Goal: Transaction & Acquisition: Book appointment/travel/reservation

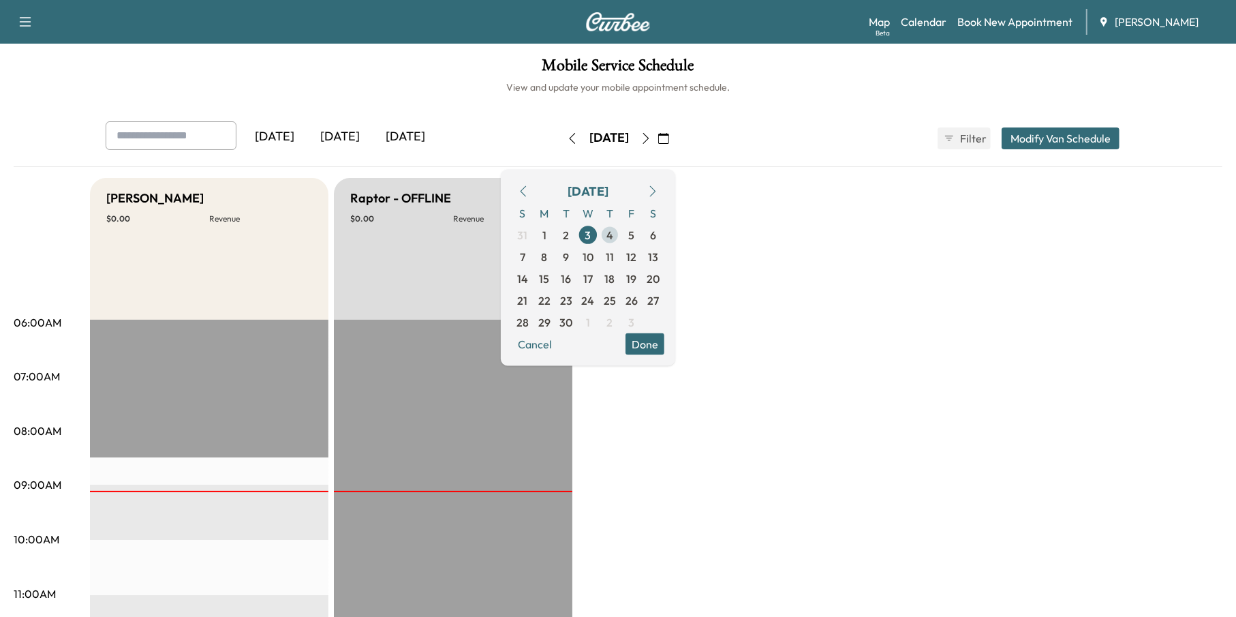
click at [621, 231] on span "4" at bounding box center [610, 235] width 22 height 22
click at [664, 344] on button "Done" at bounding box center [645, 344] width 39 height 22
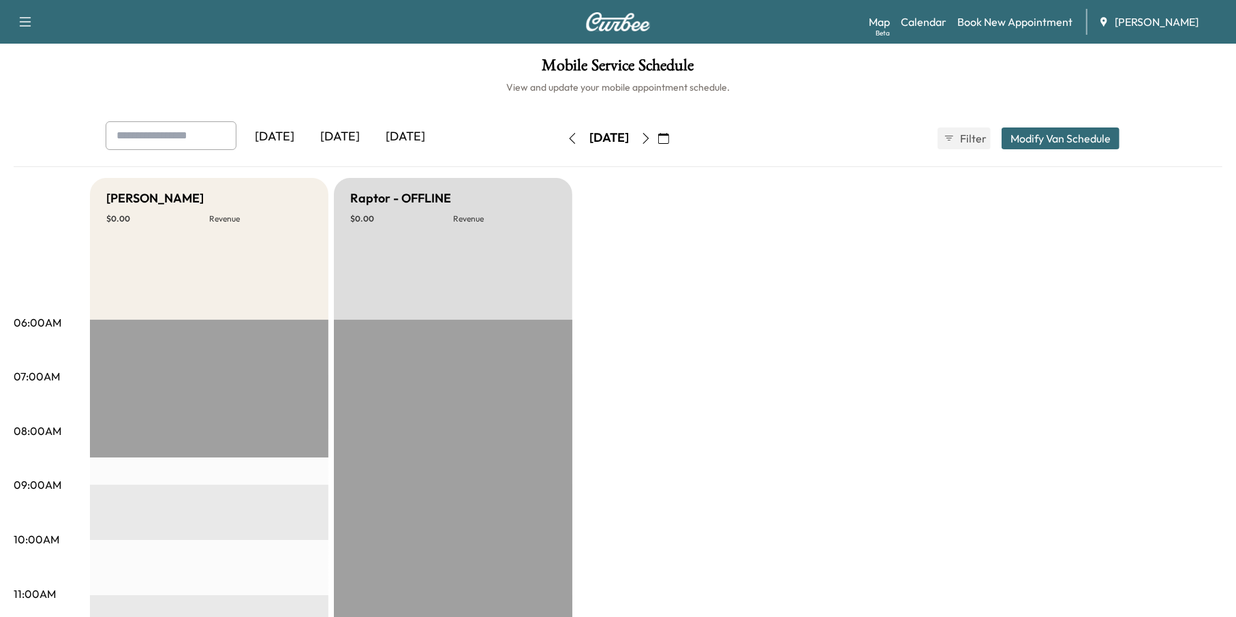
click at [669, 133] on icon "button" at bounding box center [663, 138] width 11 height 11
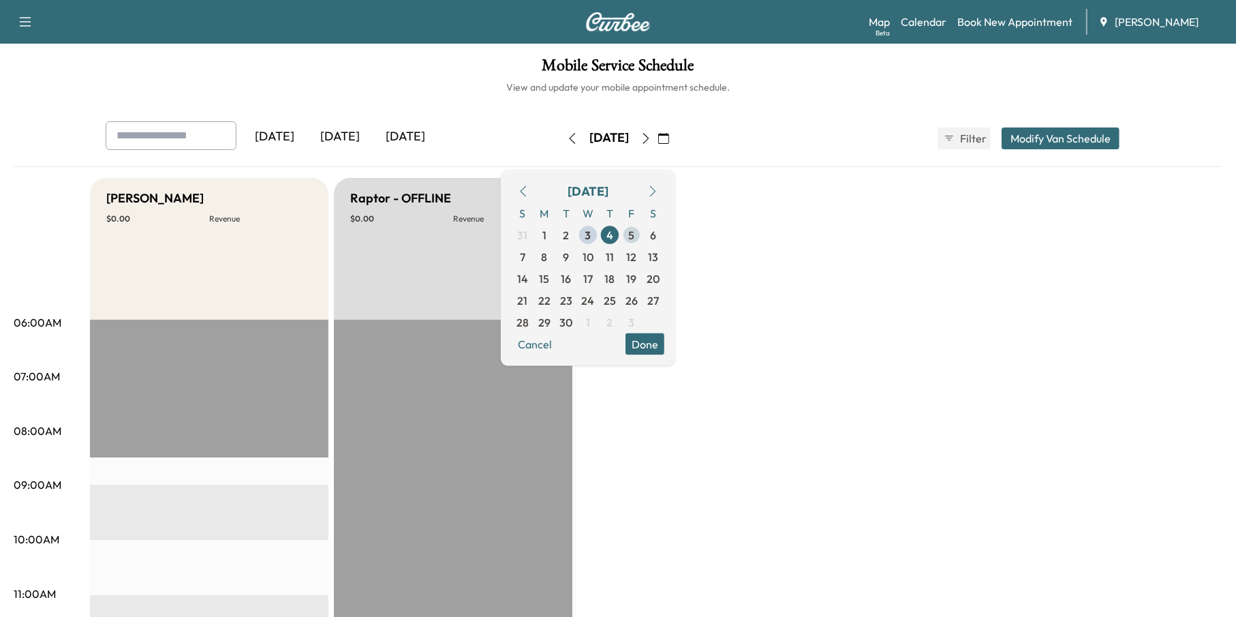
click at [643, 234] on span "5" at bounding box center [632, 235] width 22 height 22
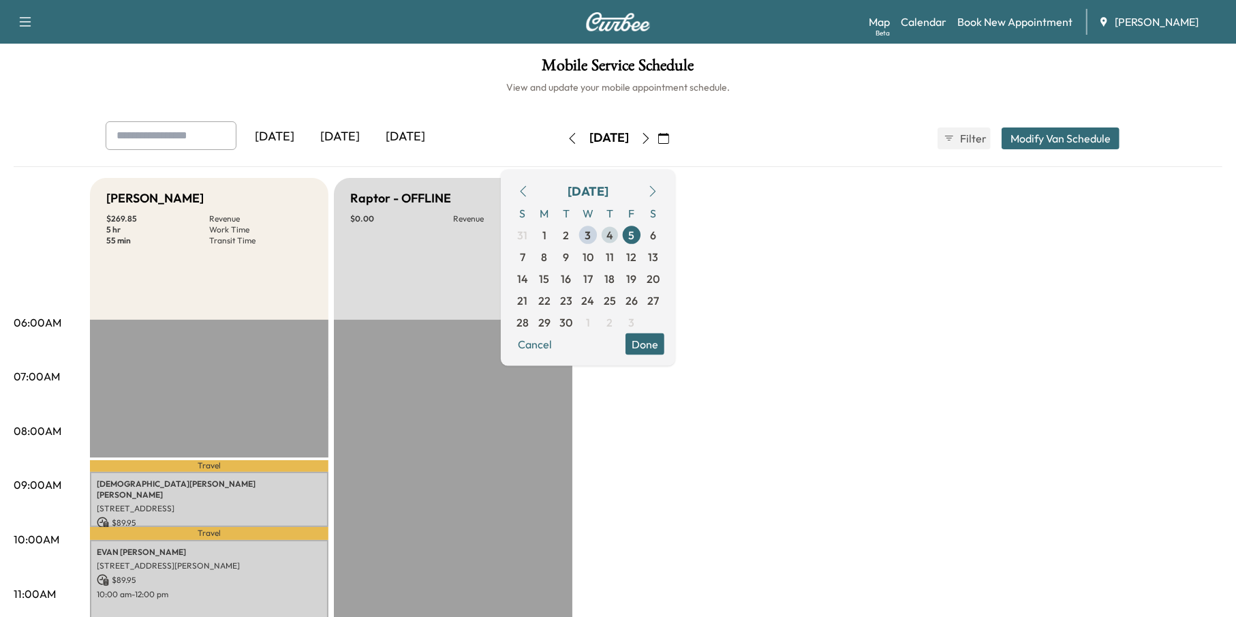
click at [613, 230] on span "4" at bounding box center [609, 234] width 7 height 16
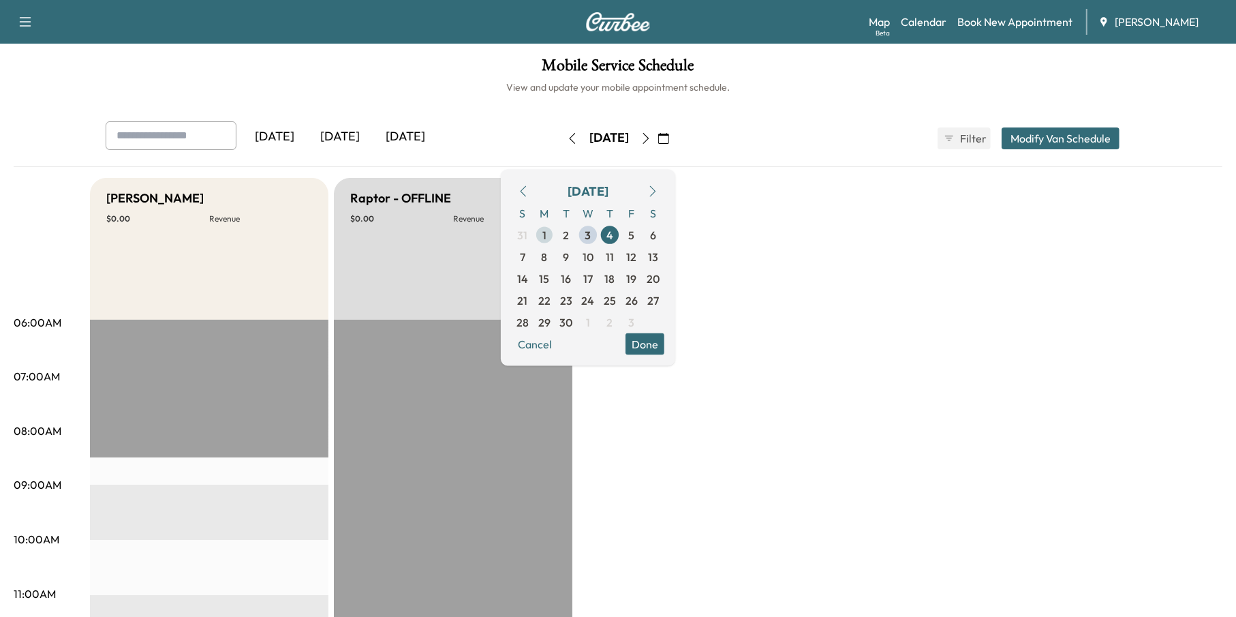
click at [555, 233] on span "1" at bounding box center [545, 235] width 22 height 22
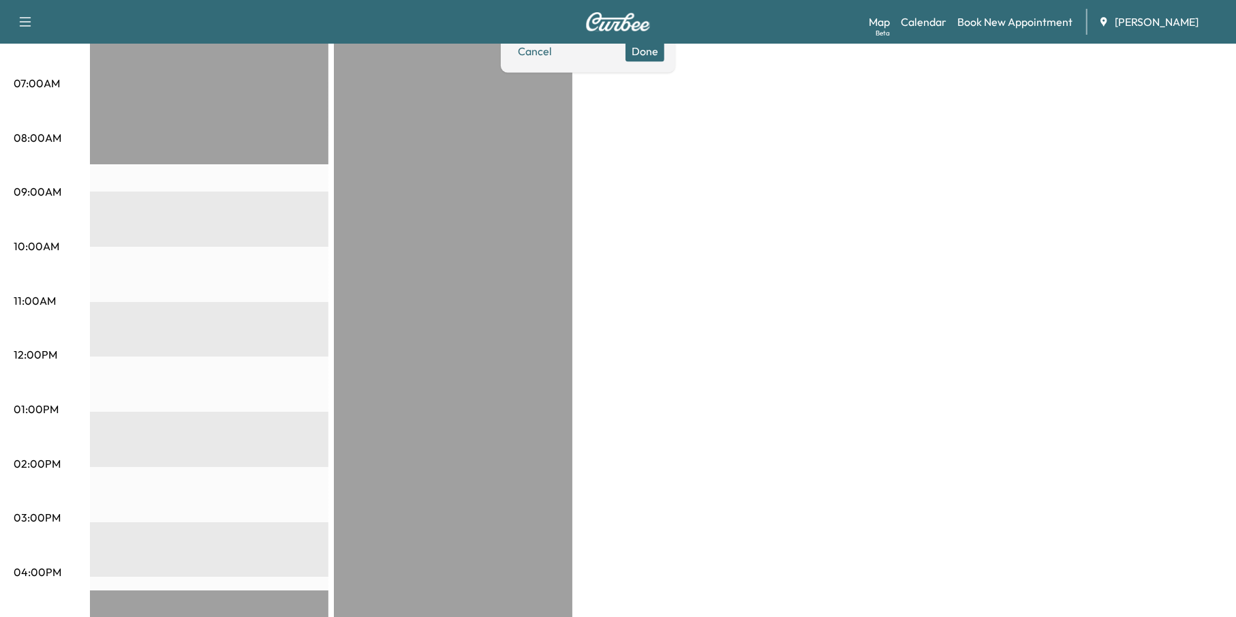
scroll to position [68, 0]
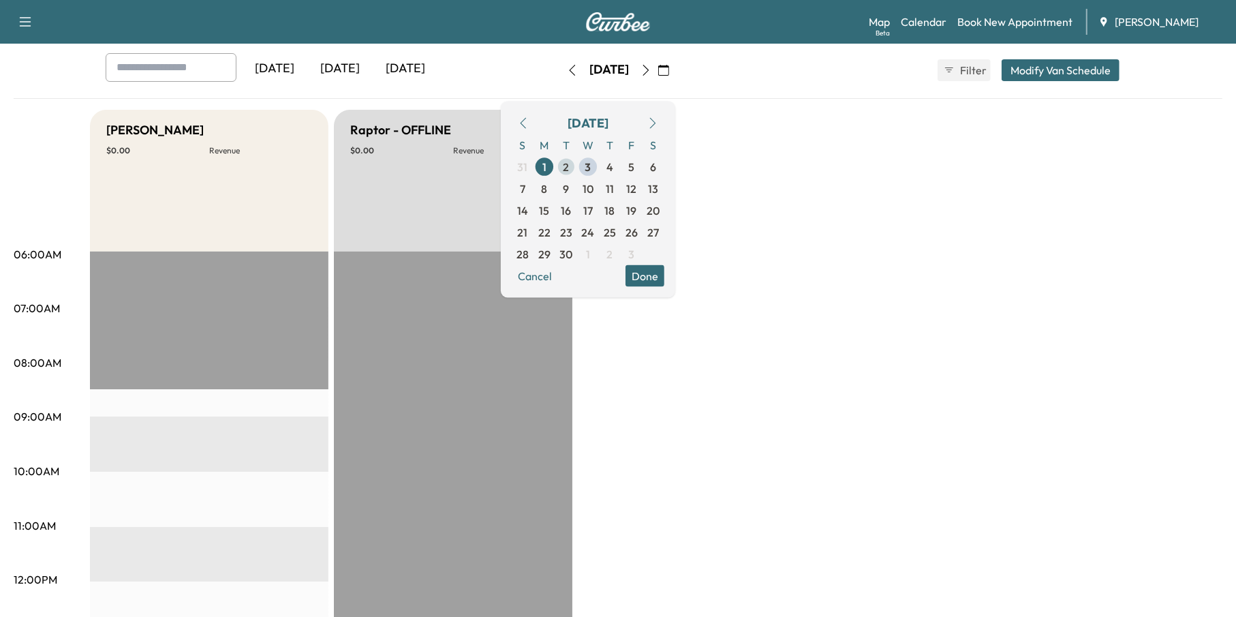
click at [570, 166] on span "2" at bounding box center [567, 166] width 6 height 16
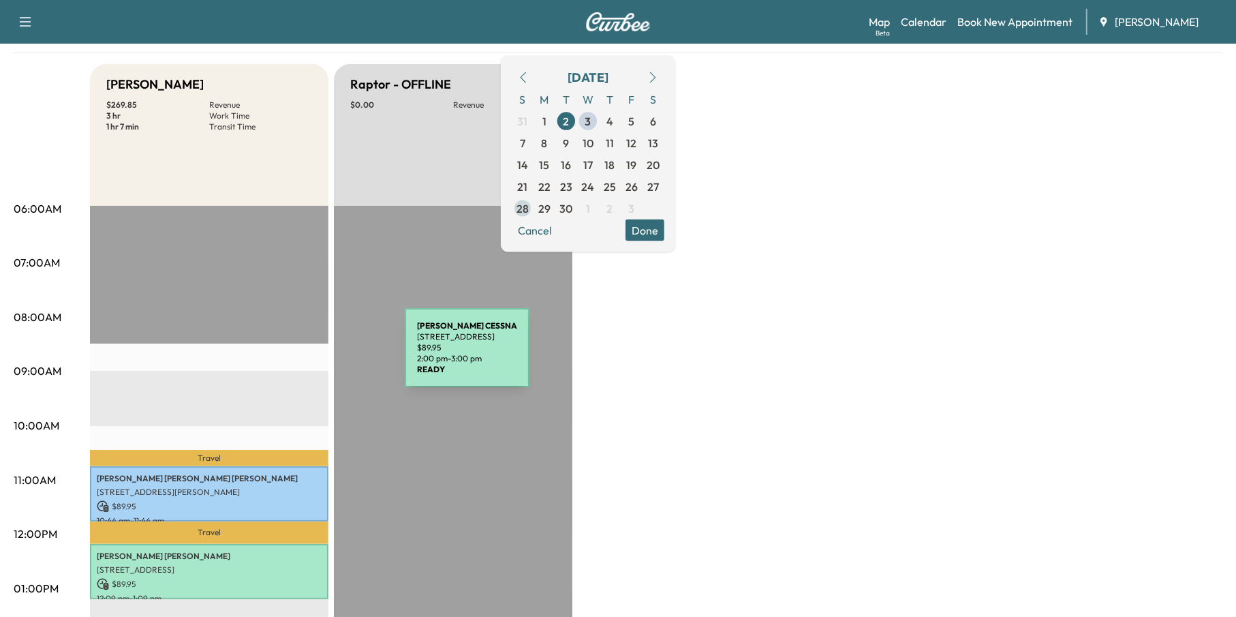
scroll to position [68, 0]
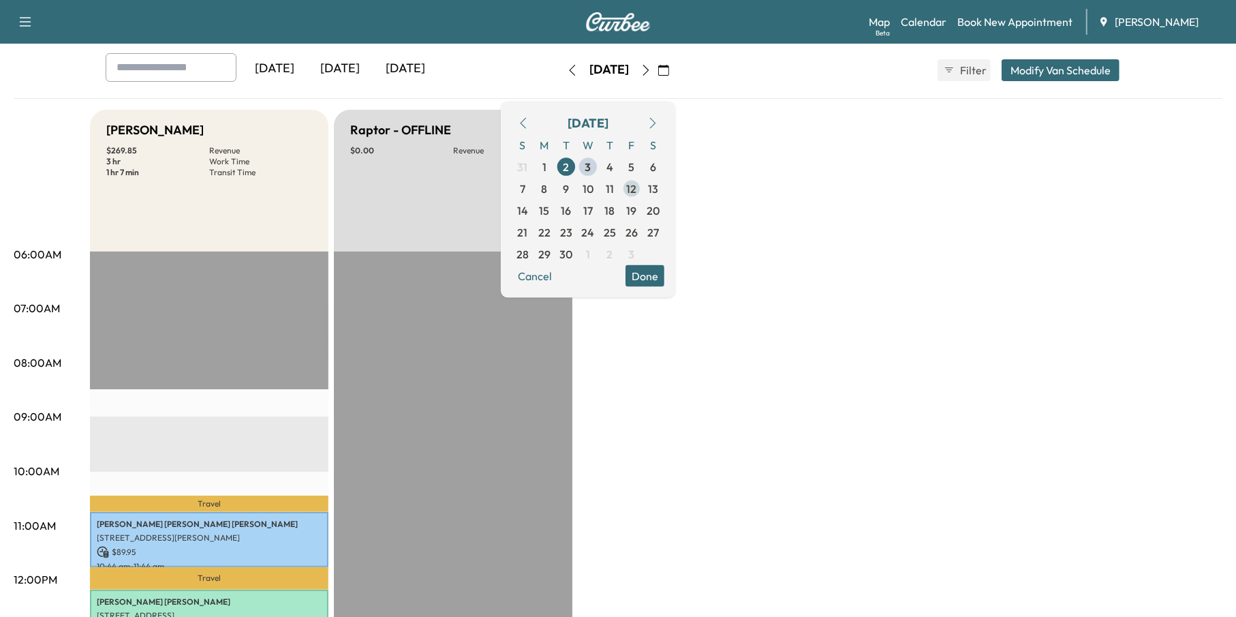
click at [637, 185] on span "12" at bounding box center [632, 188] width 10 height 16
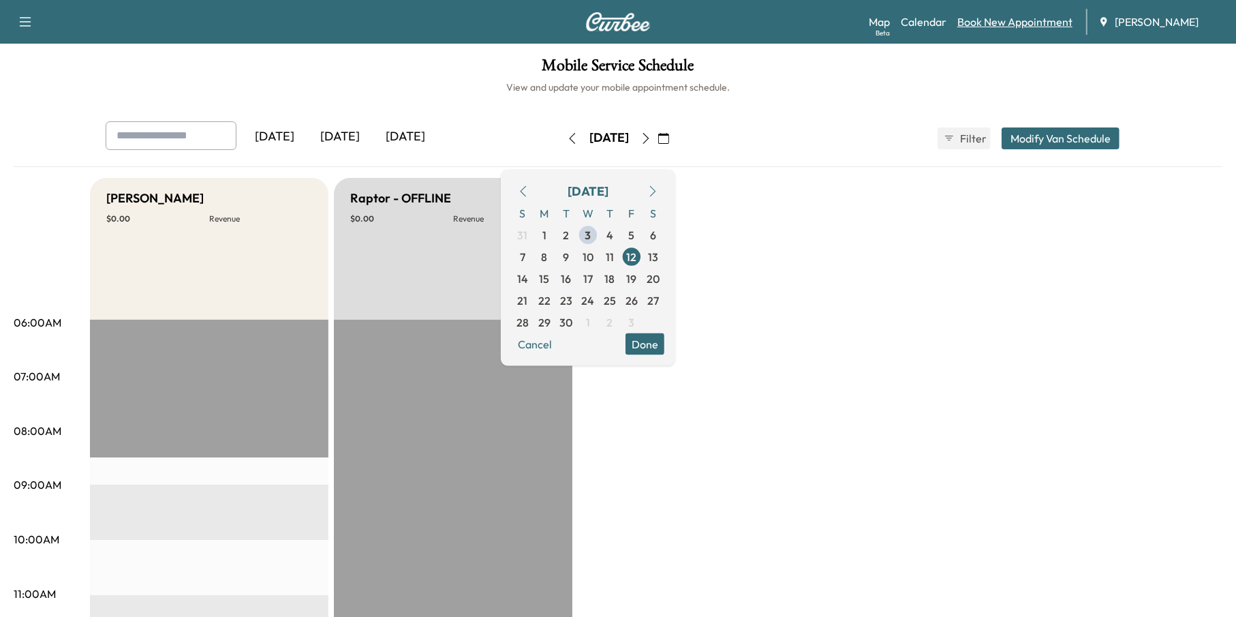
click at [1013, 23] on link "Book New Appointment" at bounding box center [1014, 22] width 115 height 16
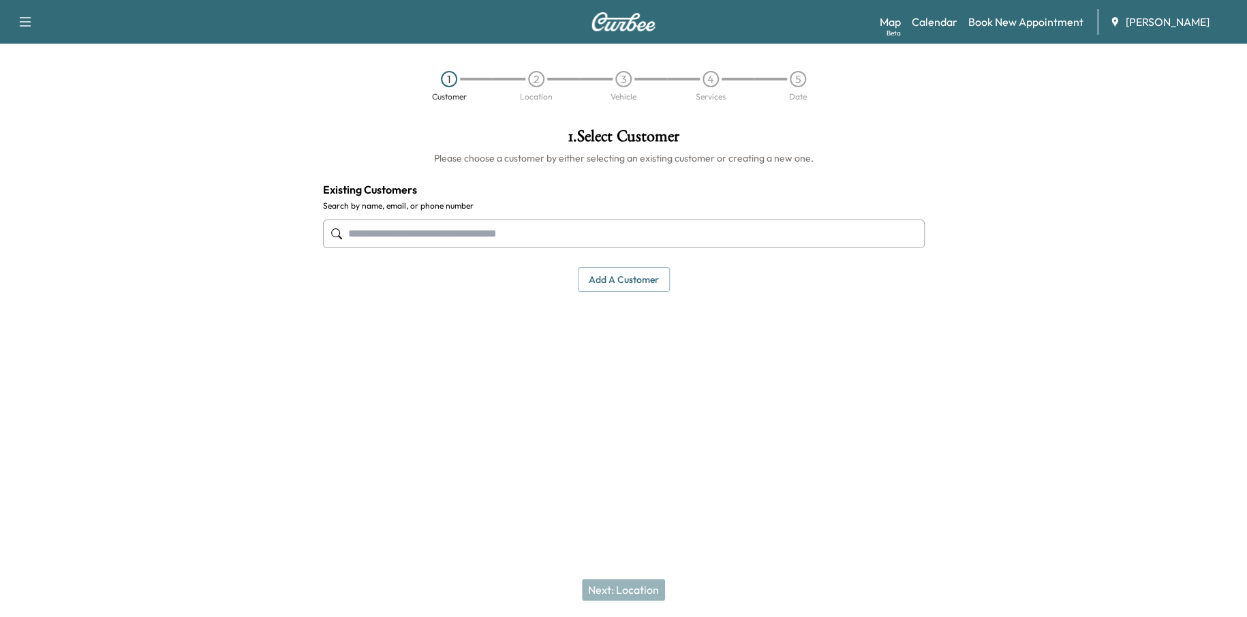
click at [566, 230] on input "text" at bounding box center [624, 233] width 602 height 29
paste input "**********"
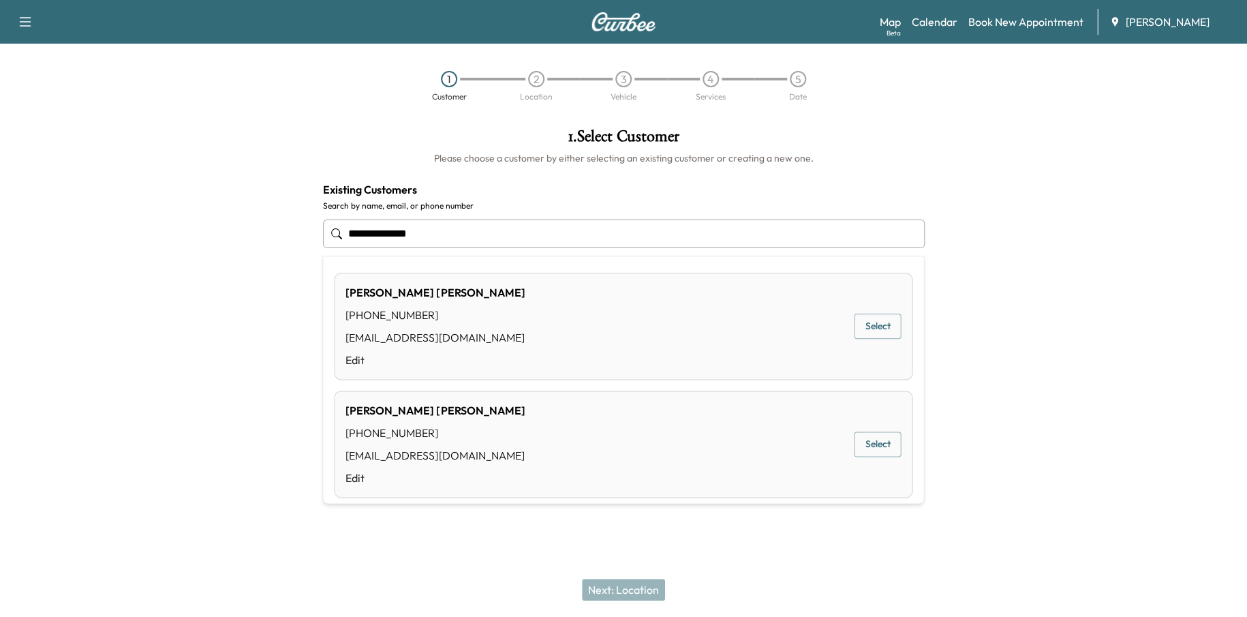
click at [866, 322] on button "Select" at bounding box center [877, 325] width 47 height 25
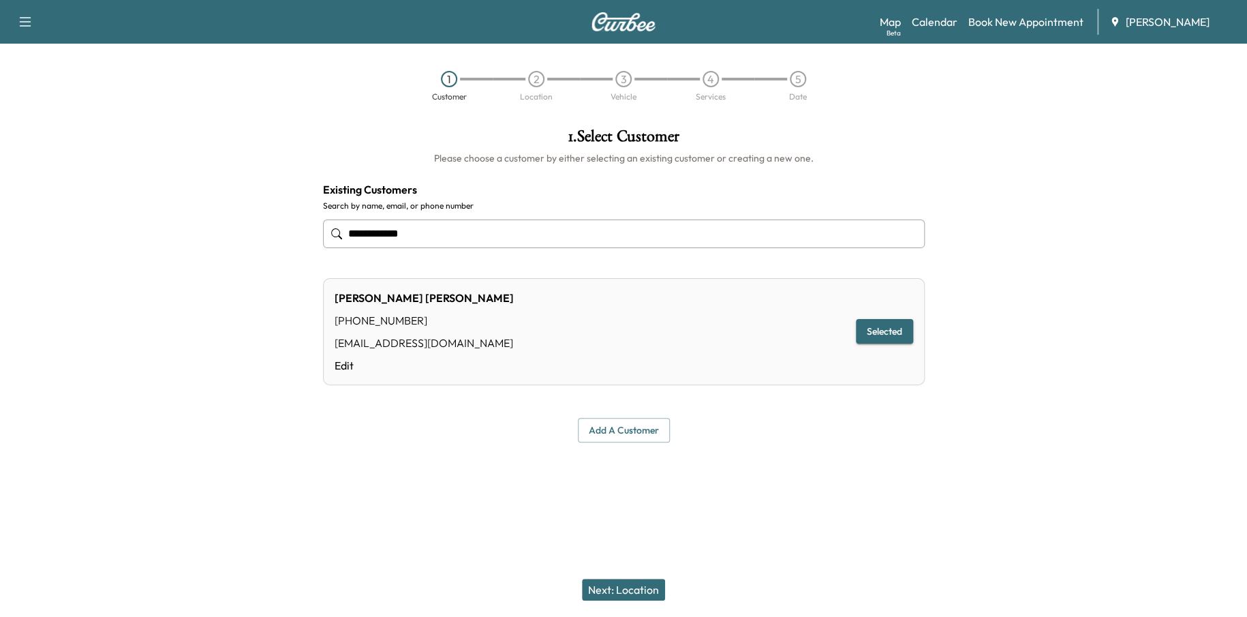
type input "**********"
click at [628, 587] on button "Next: Location" at bounding box center [623, 590] width 83 height 22
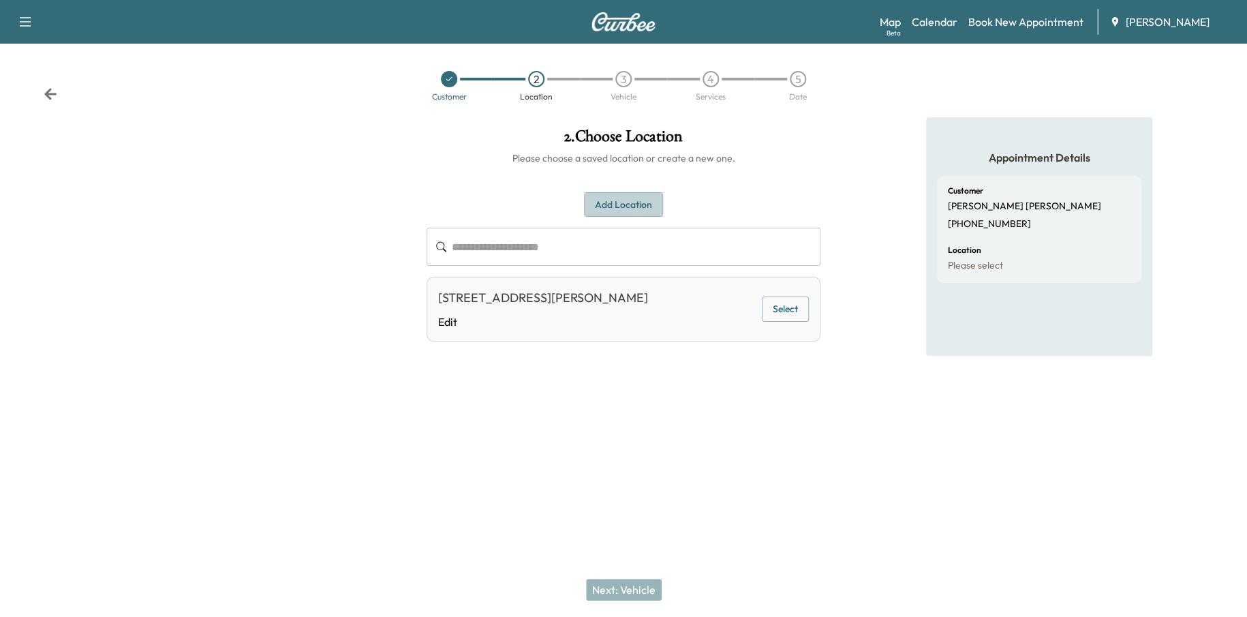
click at [615, 197] on button "Add Location" at bounding box center [623, 204] width 79 height 25
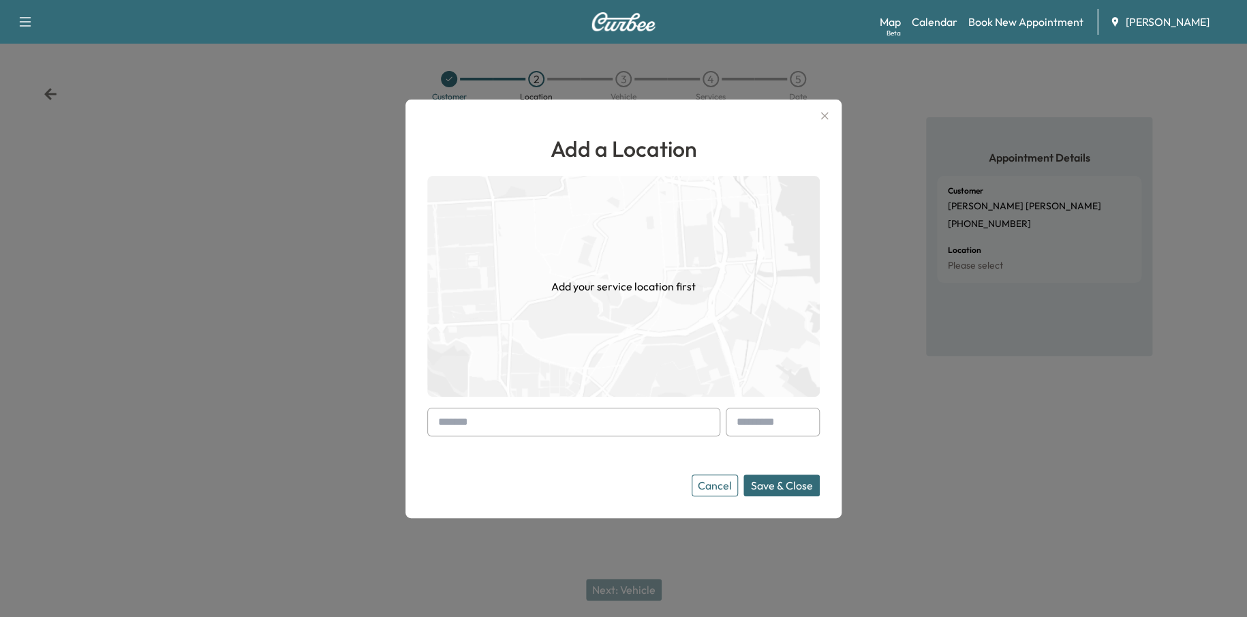
click at [531, 432] on input "text" at bounding box center [573, 421] width 293 height 29
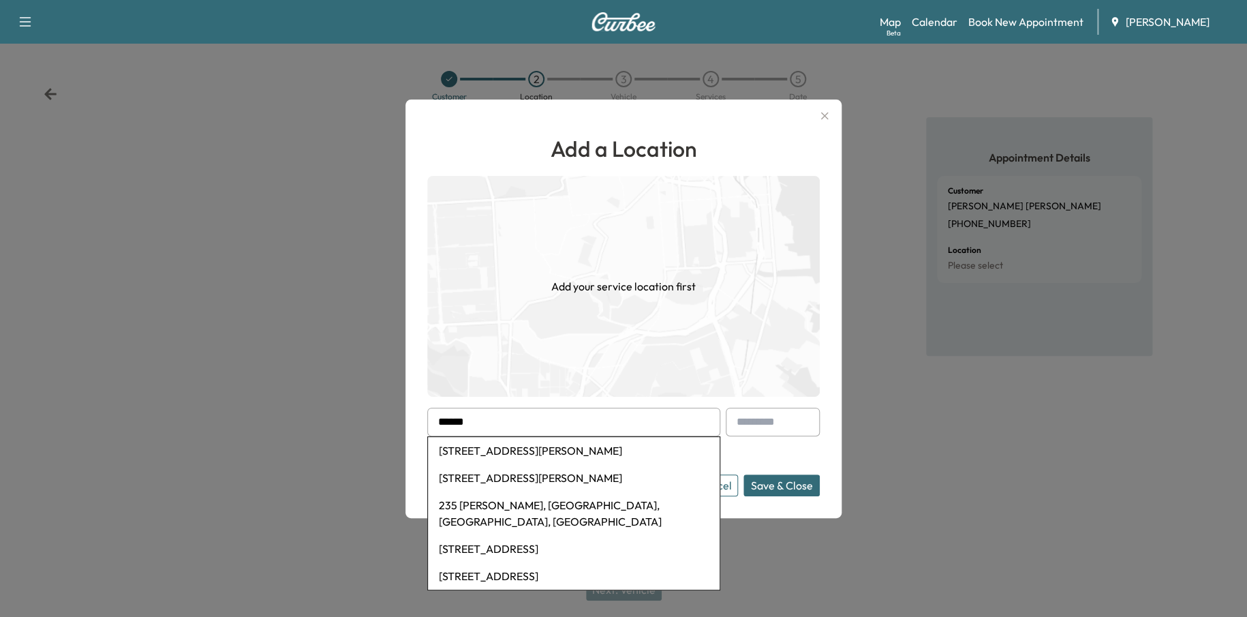
click at [531, 447] on li "[STREET_ADDRESS][PERSON_NAME]" at bounding box center [574, 450] width 292 height 27
type input "**********"
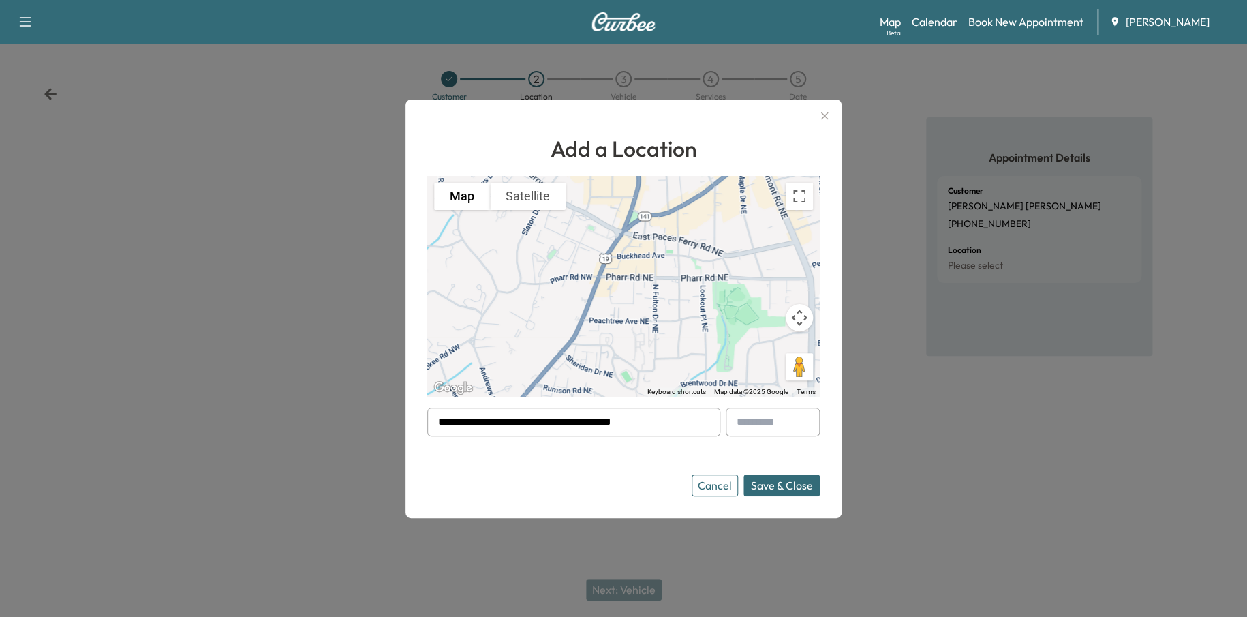
click at [765, 476] on button "Save & Close" at bounding box center [781, 485] width 76 height 22
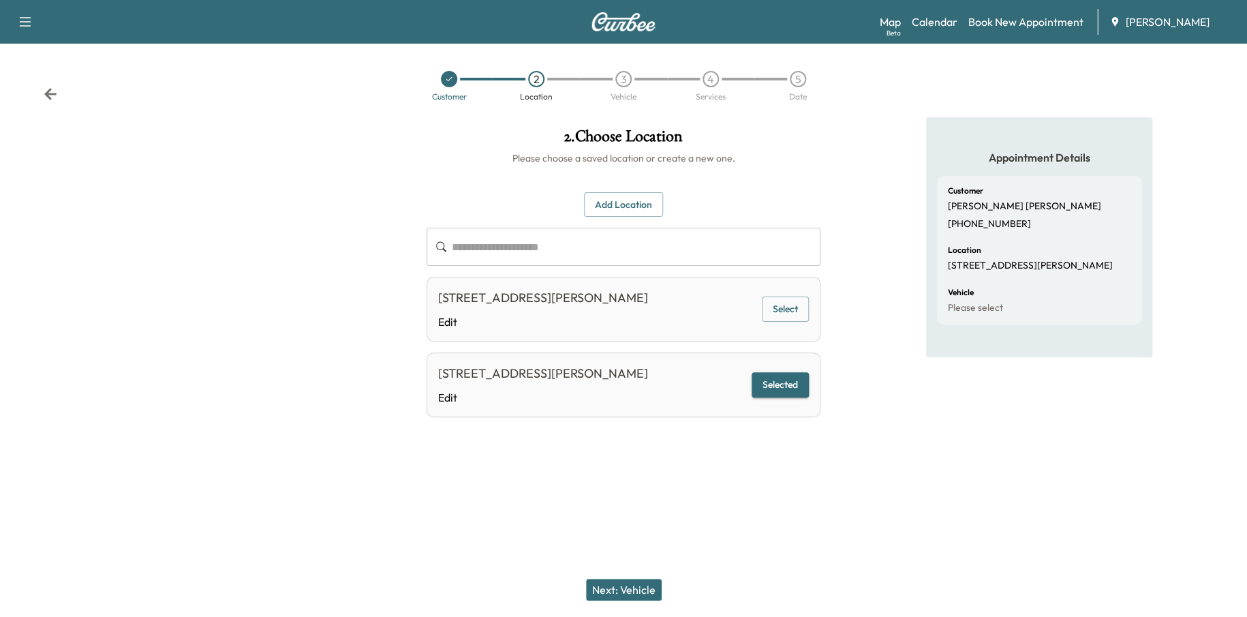
click at [646, 586] on button "Next: Vehicle" at bounding box center [624, 590] width 76 height 22
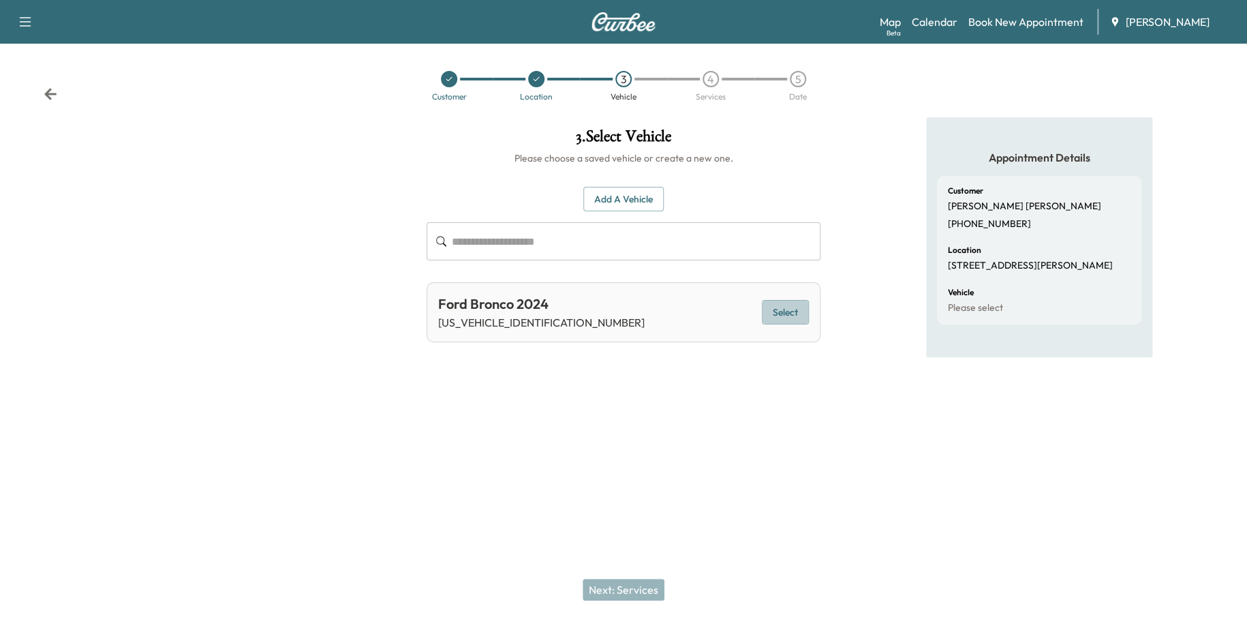
click at [804, 309] on button "Select" at bounding box center [785, 312] width 47 height 25
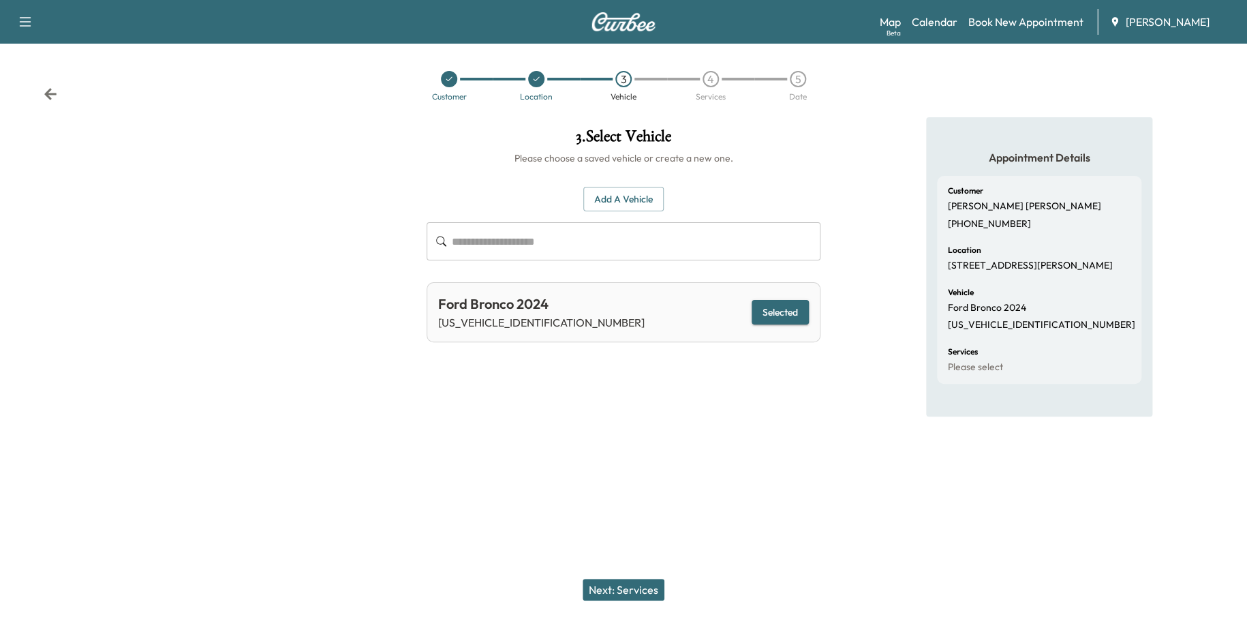
click at [632, 590] on button "Next: Services" at bounding box center [624, 590] width 82 height 22
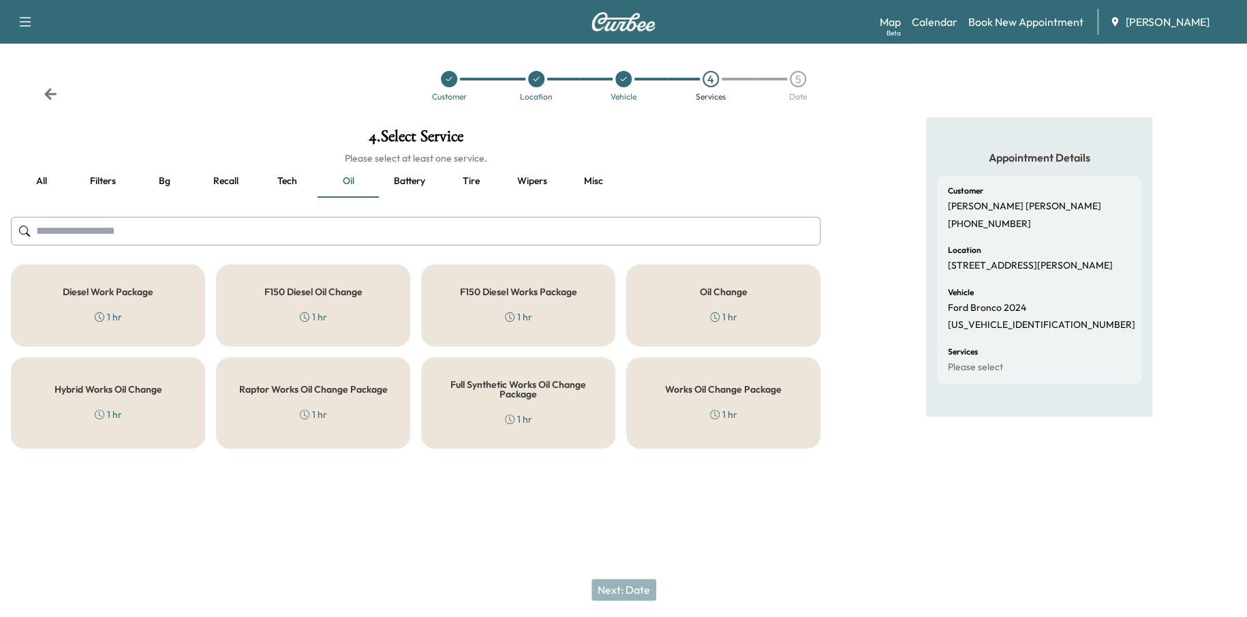
click at [674, 391] on h5 "Works Oil Change Package" at bounding box center [723, 389] width 117 height 10
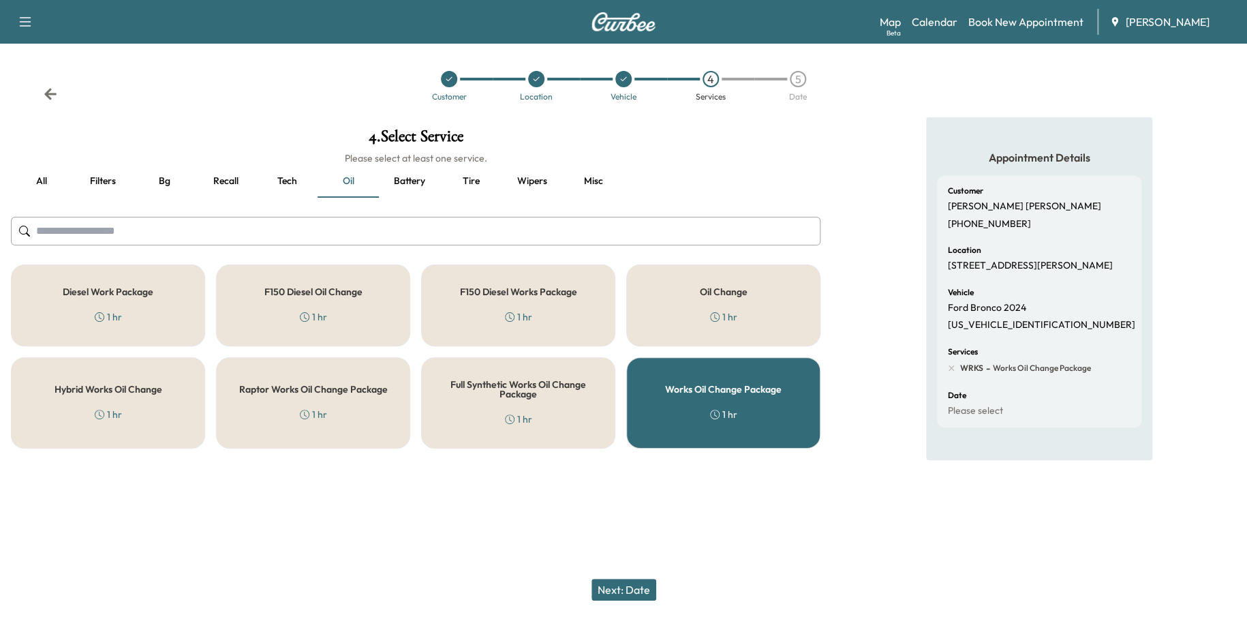
click at [634, 584] on button "Next: Date" at bounding box center [623, 590] width 65 height 22
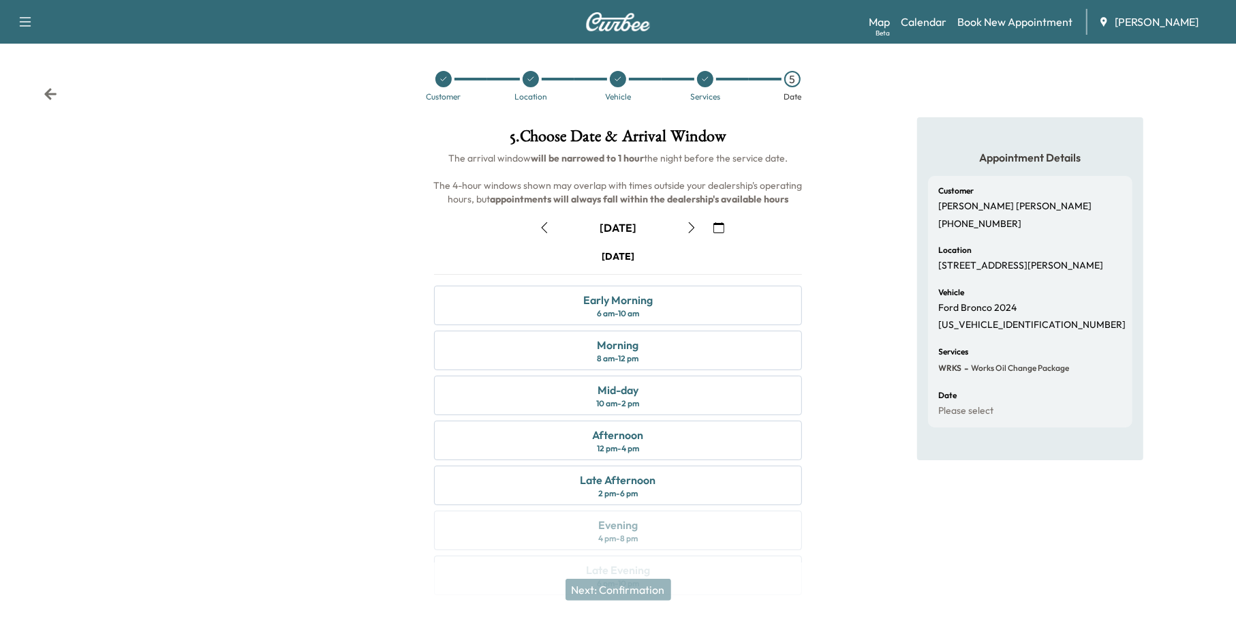
click at [718, 226] on icon "button" at bounding box center [718, 227] width 11 height 11
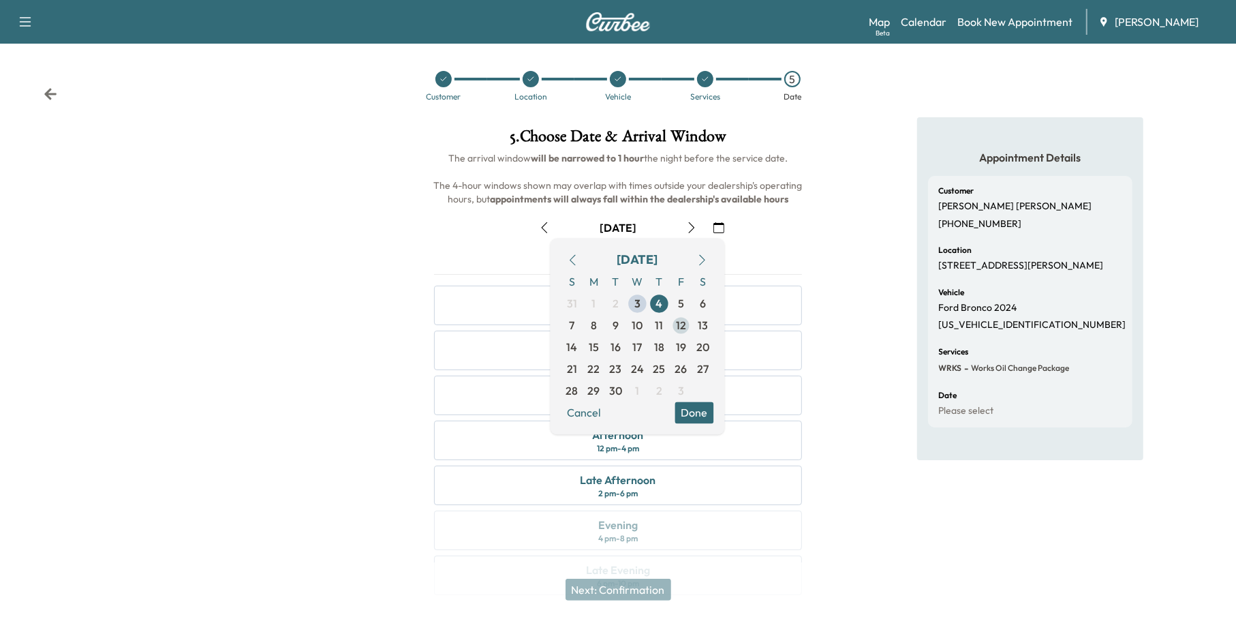
click at [688, 327] on span "12" at bounding box center [682, 326] width 22 height 22
click at [711, 411] on button "Done" at bounding box center [694, 413] width 39 height 22
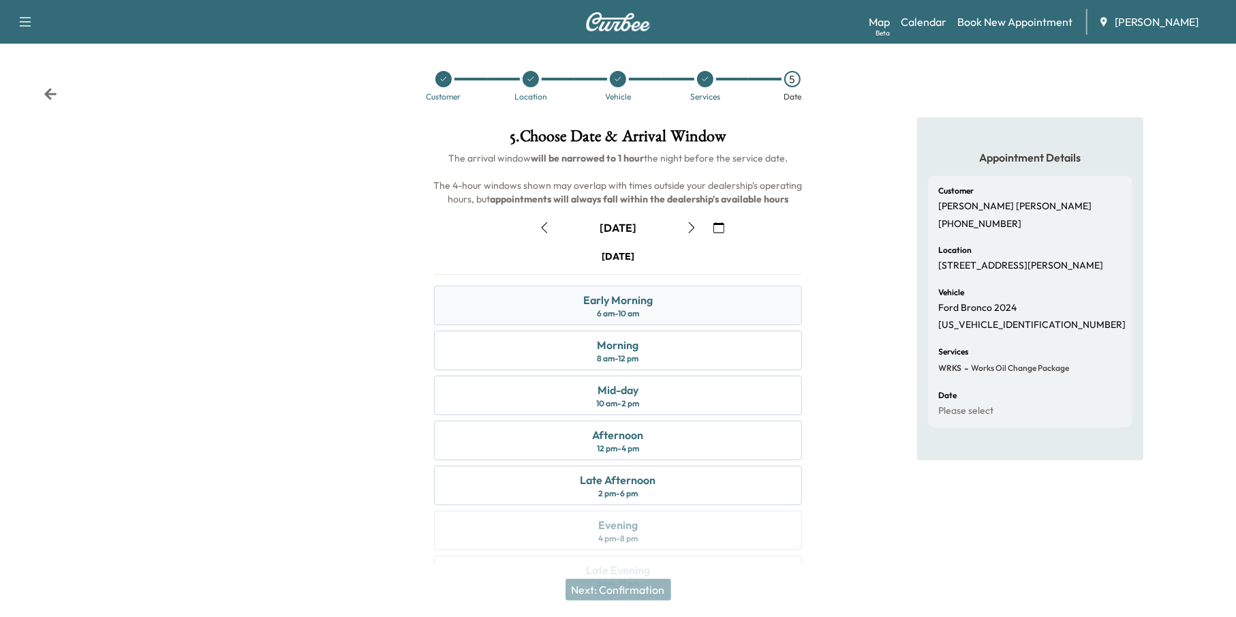
click at [681, 298] on div "Early Morning 6 am - 10 am" at bounding box center [618, 306] width 369 height 40
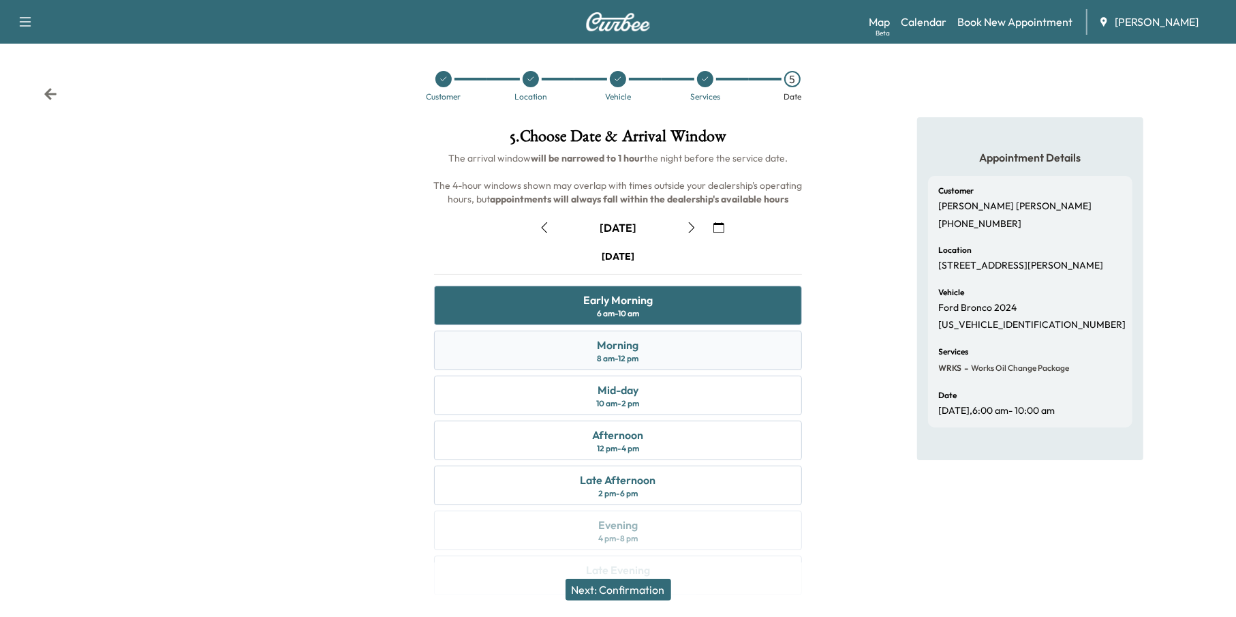
click at [676, 351] on div "Morning 8 am - 12 pm" at bounding box center [618, 350] width 369 height 40
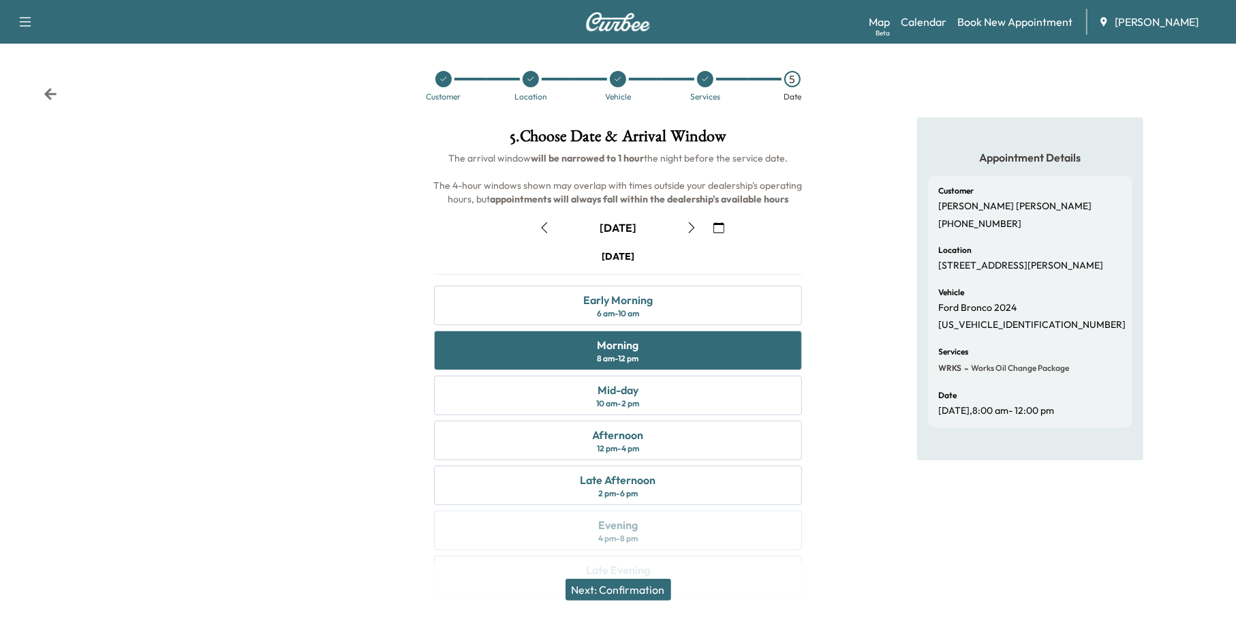
click at [654, 590] on button "Next: Confirmation" at bounding box center [619, 590] width 106 height 22
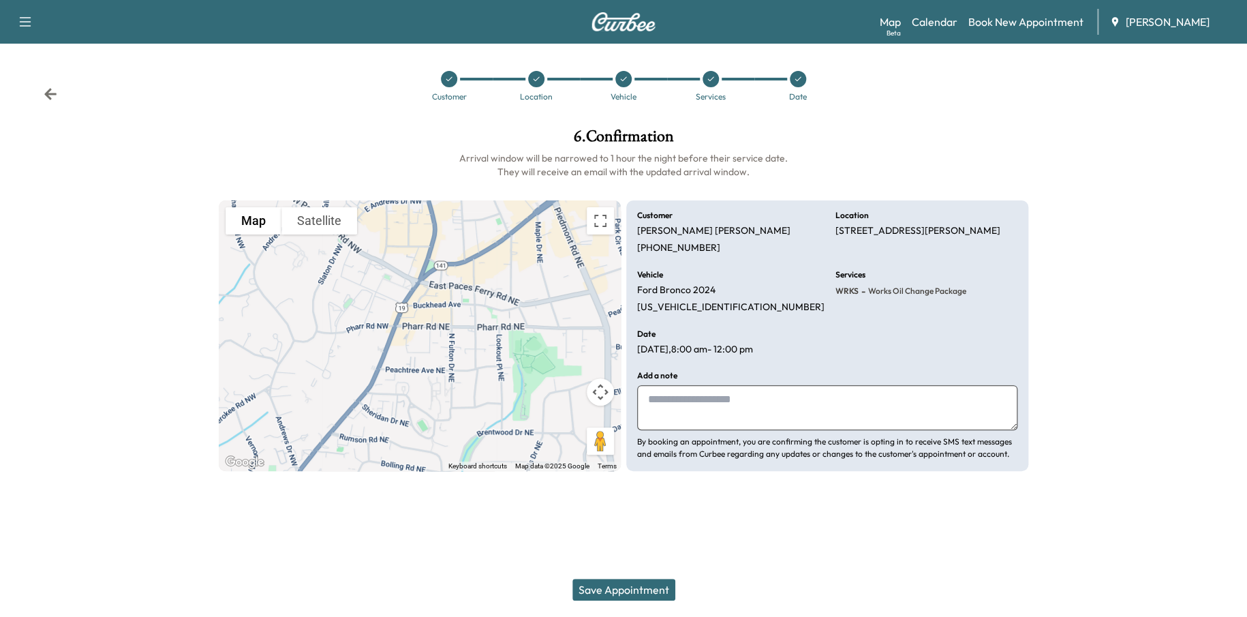
click at [627, 587] on button "Save Appointment" at bounding box center [623, 590] width 103 height 22
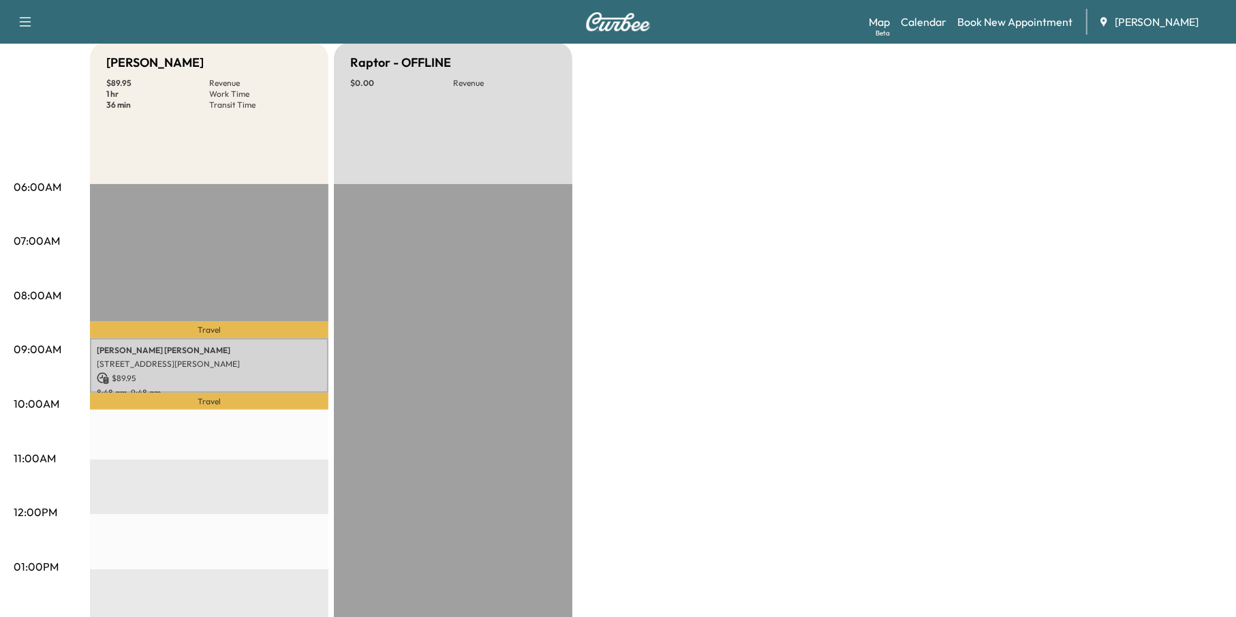
scroll to position [136, 0]
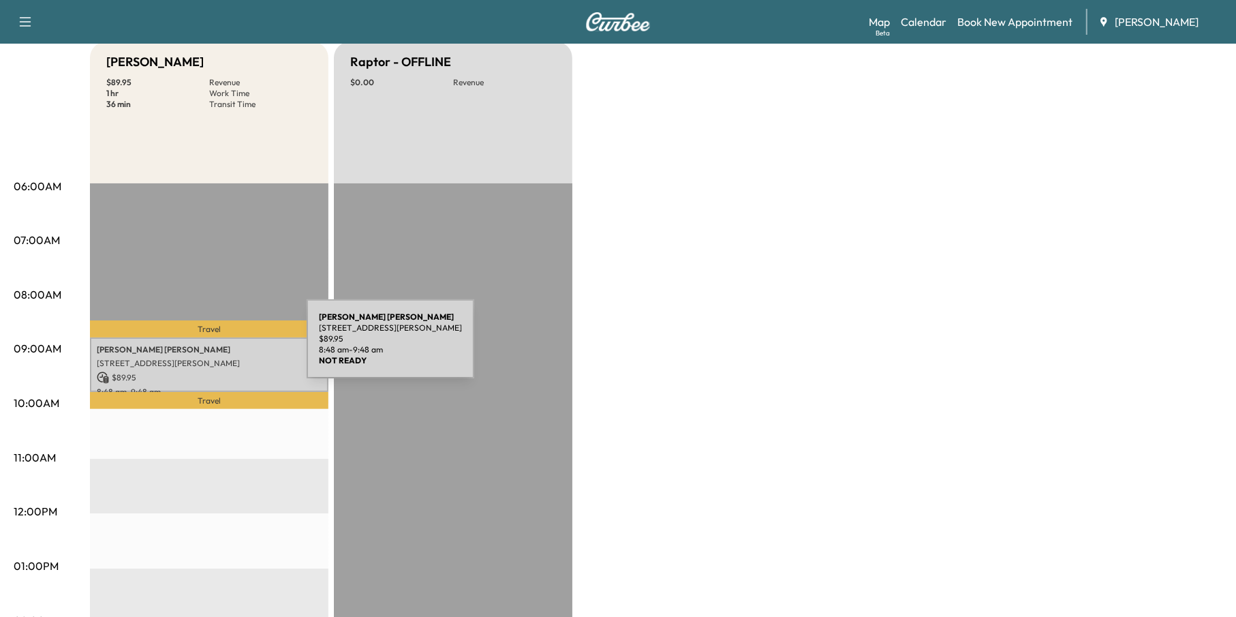
click at [204, 347] on p "[PERSON_NAME]" at bounding box center [209, 349] width 225 height 11
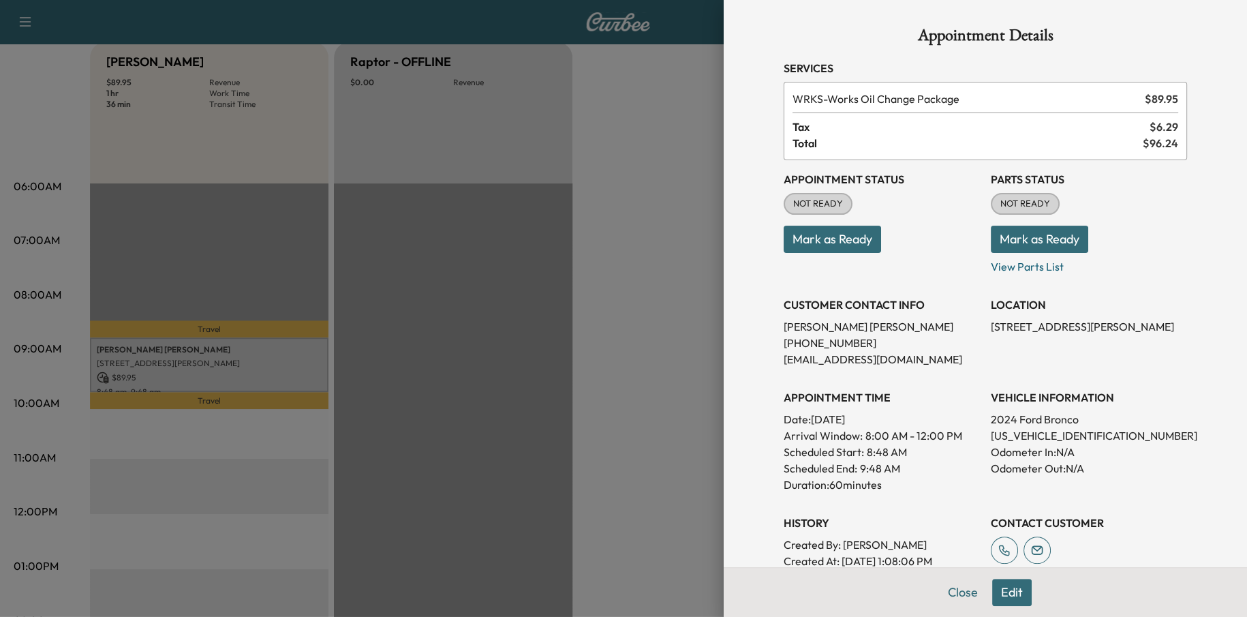
click at [673, 556] on div at bounding box center [623, 308] width 1247 height 617
